Goal: Check status: Check status

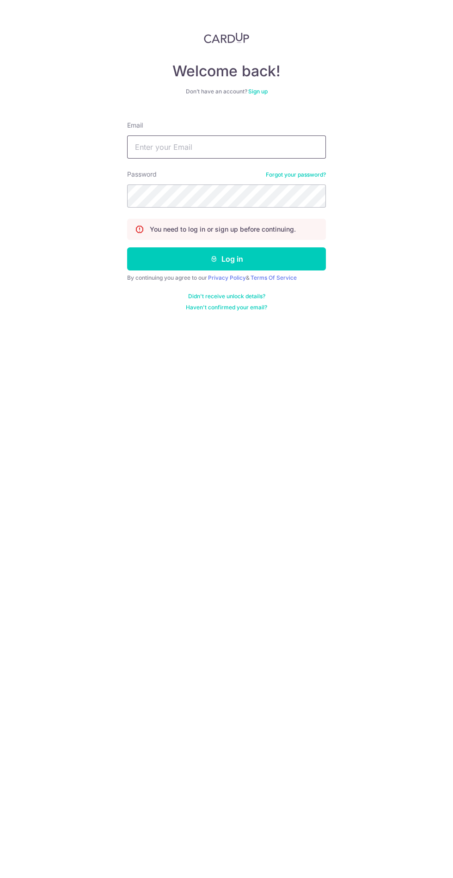
click at [217, 145] on input "Email" at bounding box center [226, 146] width 199 height 23
type input "[EMAIL_ADDRESS][DOMAIN_NAME]"
click at [127, 247] on button "Log in" at bounding box center [226, 258] width 199 height 23
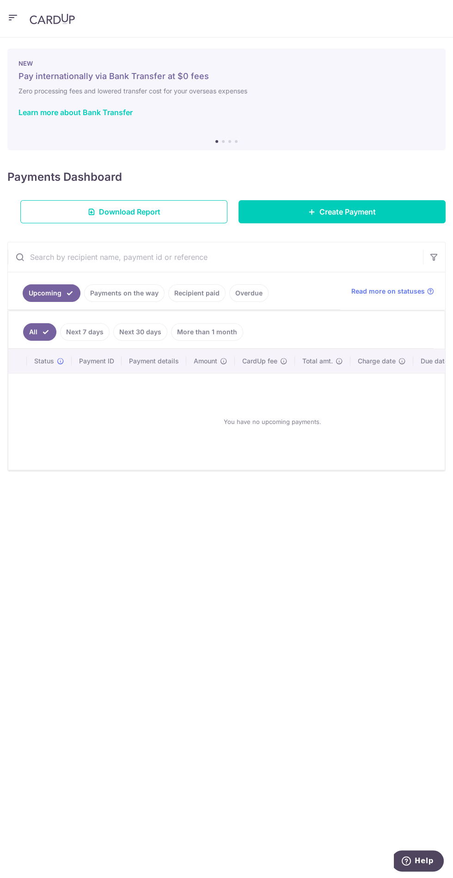
click at [137, 292] on link "Payments on the way" at bounding box center [124, 293] width 80 height 18
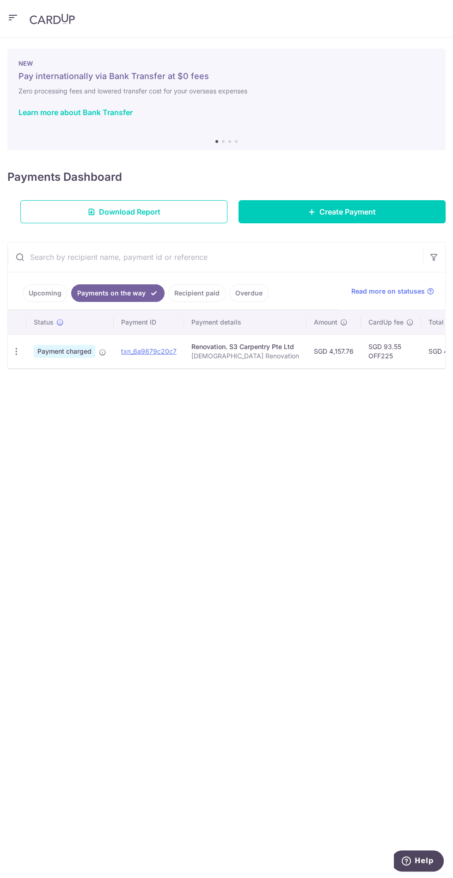
click at [196, 294] on link "Recipient paid" at bounding box center [196, 293] width 57 height 18
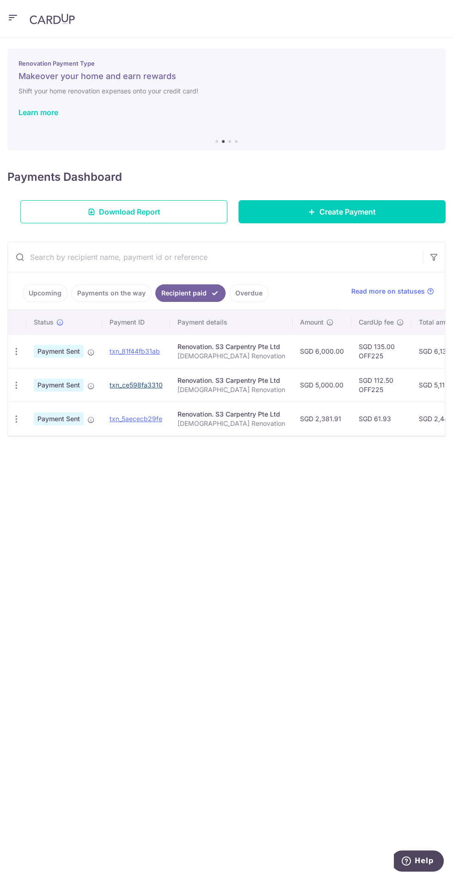
click at [127, 383] on link "txn_ce598fa3310" at bounding box center [136, 385] width 53 height 8
